Goal: Transaction & Acquisition: Purchase product/service

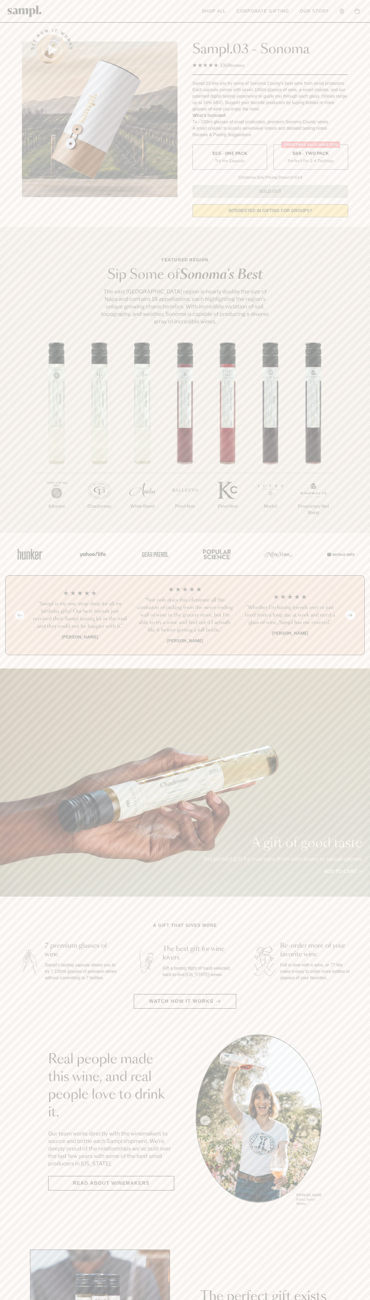
click at [311, 157] on label "Christmas SALE! Save 20% $88 - Two Pack Perfect For 2-4 Tastings" at bounding box center [311, 156] width 75 height 25
click at [185, 615] on h3 "“Not only does this eliminate all the confusion of picking from the never endin…" at bounding box center [185, 614] width 97 height 37
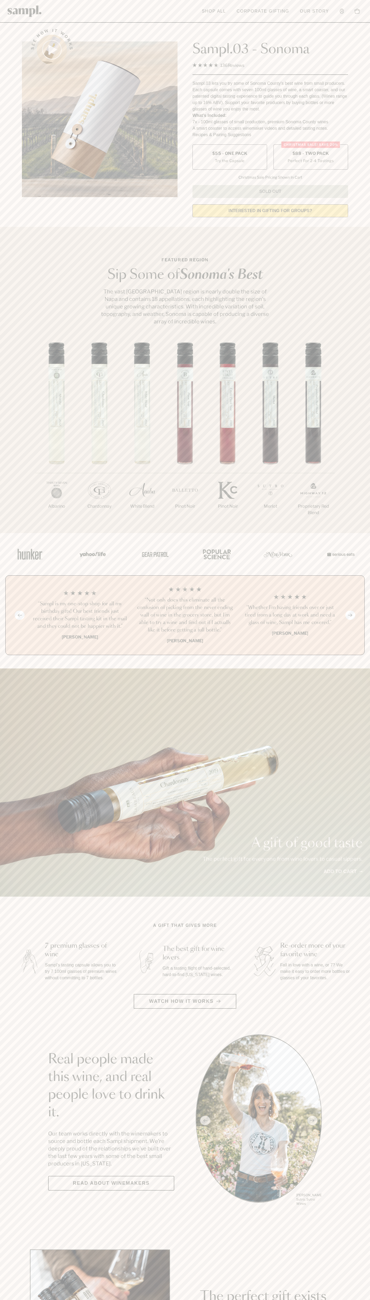
click at [85, 19] on header "Toggle navigation menu Shop All Corporate Gifting Our Story Account Story Shop …" at bounding box center [185, 11] width 370 height 23
click at [206, 1299] on html "Skip to main content Toggle navigation menu Shop All Corporate Gifting Our Stor…" at bounding box center [185, 994] width 370 height 1988
click at [4, 1101] on section "Real people made this wine, and real people love to drink it. Our team works di…" at bounding box center [185, 1120] width 370 height 172
click at [311, 157] on label "Christmas SALE! Save 20% $88 - Two Pack Perfect For 2-4 Tastings" at bounding box center [311, 156] width 75 height 25
click at [185, 615] on h3 "“Not only does this eliminate all the confusion of picking from the never endin…" at bounding box center [185, 614] width 97 height 37
